Goal: Complete application form: Complete application form

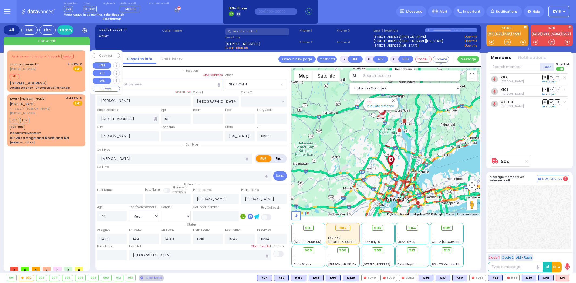
select select "SECTION 4"
select select "Year"
select select "[DEMOGRAPHIC_DATA]"
click at [46, 84] on div "[STREET_ADDRESS] Delta Response - Unconscious/Fainting D" at bounding box center [46, 85] width 73 height 9
select select
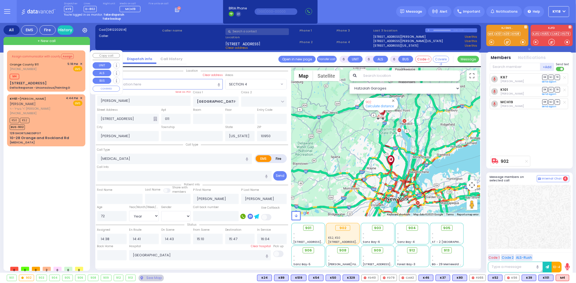
type input "Delta Response - Unconscious/Fainting D"
radio input "true"
type input "Nature: : Delta Response - Unconscious/Fainting D Address: : [STREET_ADDRESS][G…"
select select
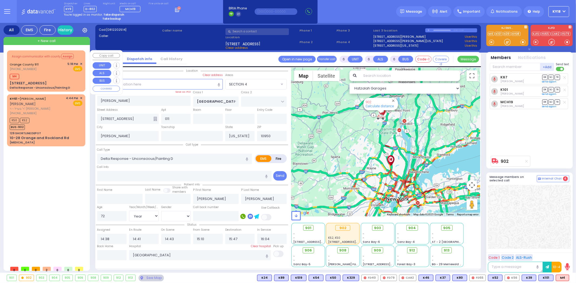
type input "17:18"
select select "Hatzalah Garages"
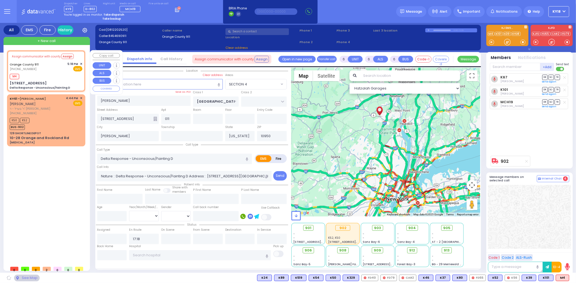
type input "[STREET_ADDRESS]"
type input "Monroe"
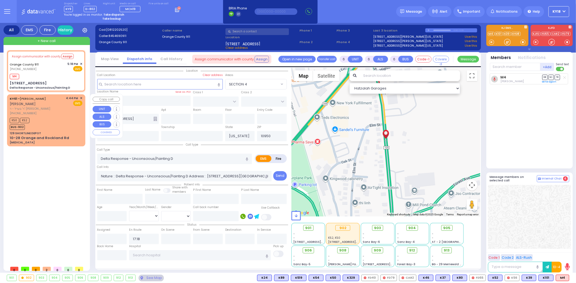
click at [46, 111] on div "[PHONE_NUMBER]" at bounding box center [37, 113] width 55 height 5
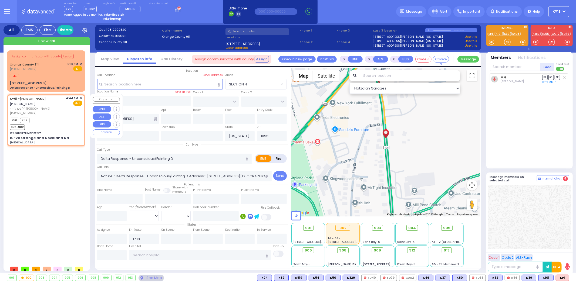
type input "2"
type input "1"
select select
type input "[MEDICAL_DATA]"
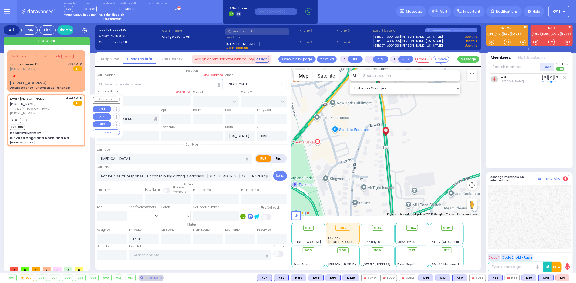
radio input "true"
type input "[PERSON_NAME]"
type input "9"
select select "Month"
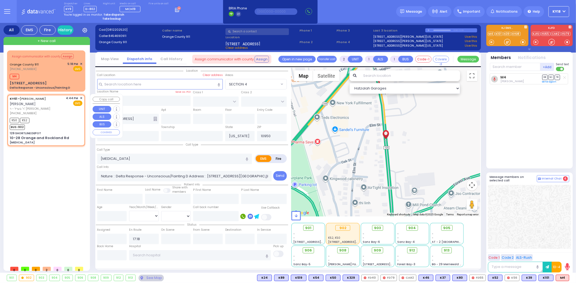
type input "16:44"
type input "16:48"
select select "Hatzalah Garages"
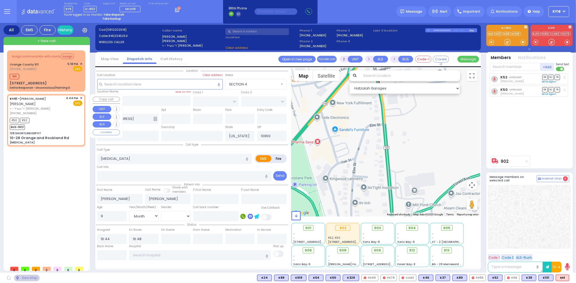
type input "129 SHORTLINE DEPOT"
type input "10-28 Orange and Rockland Rd"
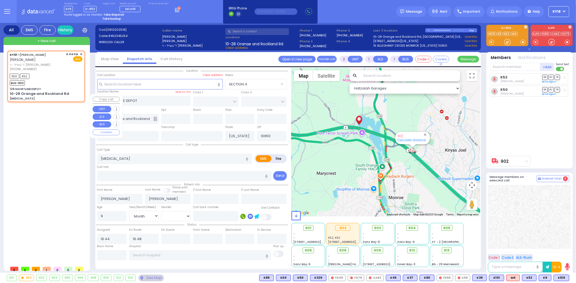
select select
radio input "true"
select select "Month"
type input "[GEOGRAPHIC_DATA]-[PERSON_NAME][GEOGRAPHIC_DATA]"
select select "Hatzalah Garages"
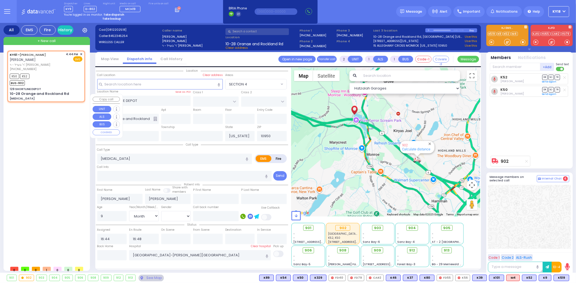
type input "6"
select select
radio input "true"
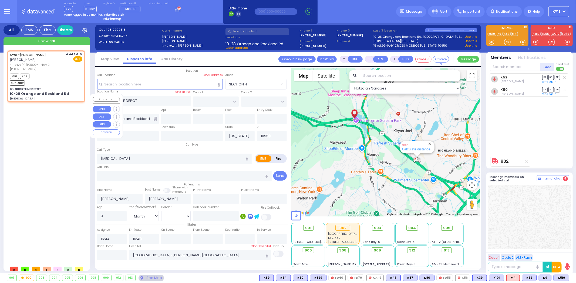
type input "Unknown"
select select "Year"
select select "Hatzalah Garages"
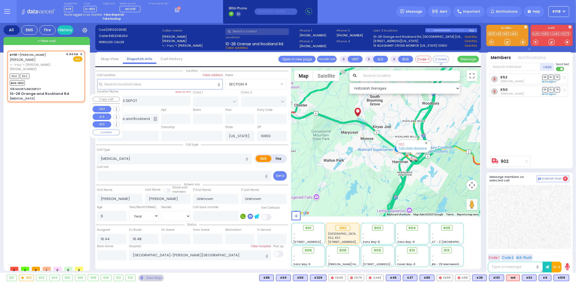
select select
radio input "true"
select select "Year"
select select "Hatzalah Garages"
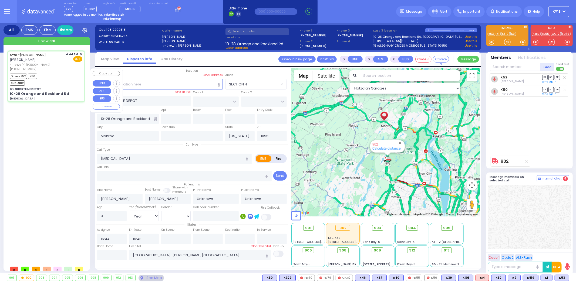
select select
radio input "true"
type input "[PERSON_NAME]"
type input "Brun"
select select "Month"
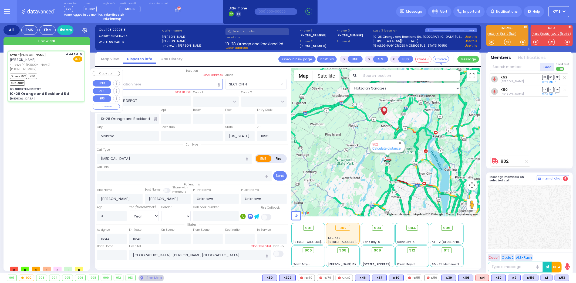
select select "[DEMOGRAPHIC_DATA]"
type input "16:59"
type input "17:28"
type input "18:10"
type input "20:45"
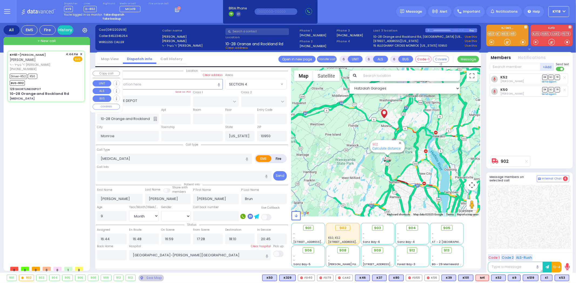
select select "Hatzalah Garages"
select select
radio input "true"
select select "Month"
select select "[DEMOGRAPHIC_DATA]"
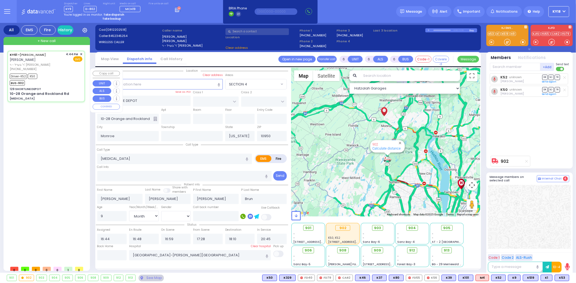
select select "Hatzalah Garages"
select select
radio input "true"
select select "Month"
select select "[DEMOGRAPHIC_DATA]"
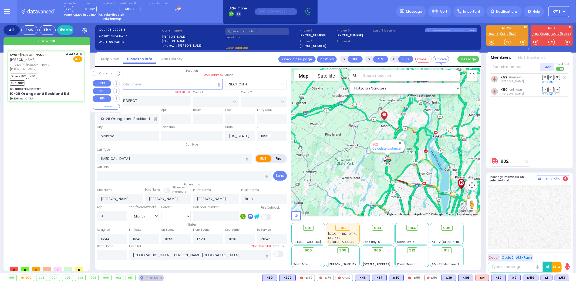
select select "Hatzalah Garages"
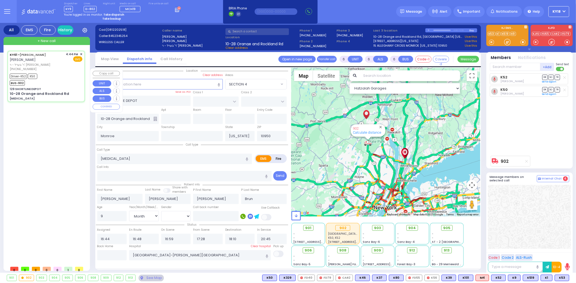
select select
radio input "true"
select select "Month"
select select "[DEMOGRAPHIC_DATA]"
select select "Hatzalah Garages"
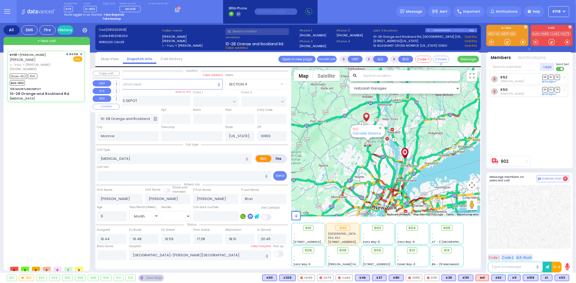
select select
radio input "true"
select select "Month"
select select "[DEMOGRAPHIC_DATA]"
select select "Hatzalah Garages"
